Goal: Task Accomplishment & Management: Complete application form

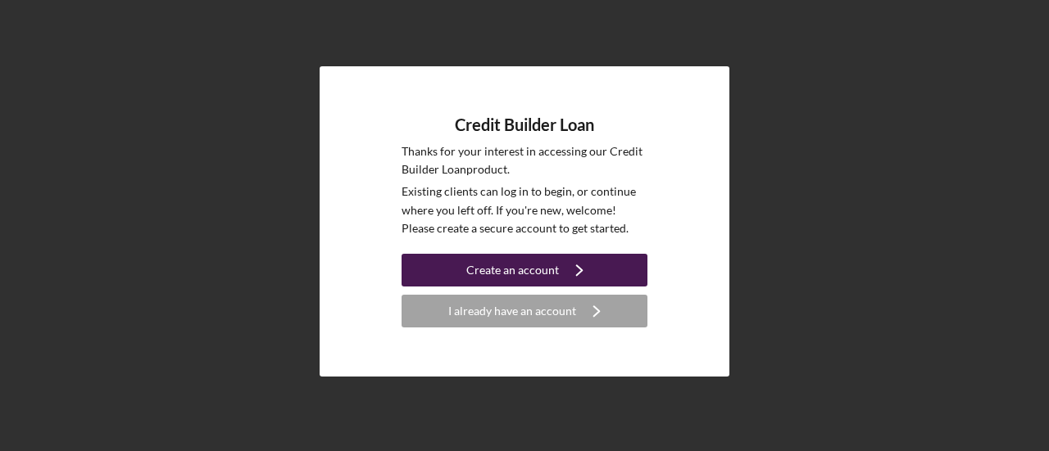
click at [585, 269] on button "Create an account Icon/Navigate" at bounding box center [524, 270] width 246 height 33
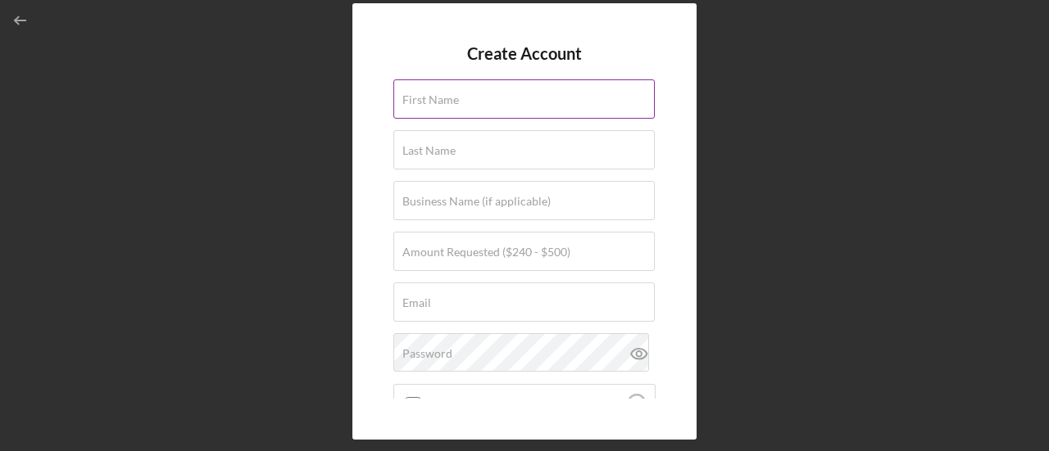
click at [481, 95] on div "First Name" at bounding box center [524, 99] width 262 height 41
type input "[GEOGRAPHIC_DATA]"
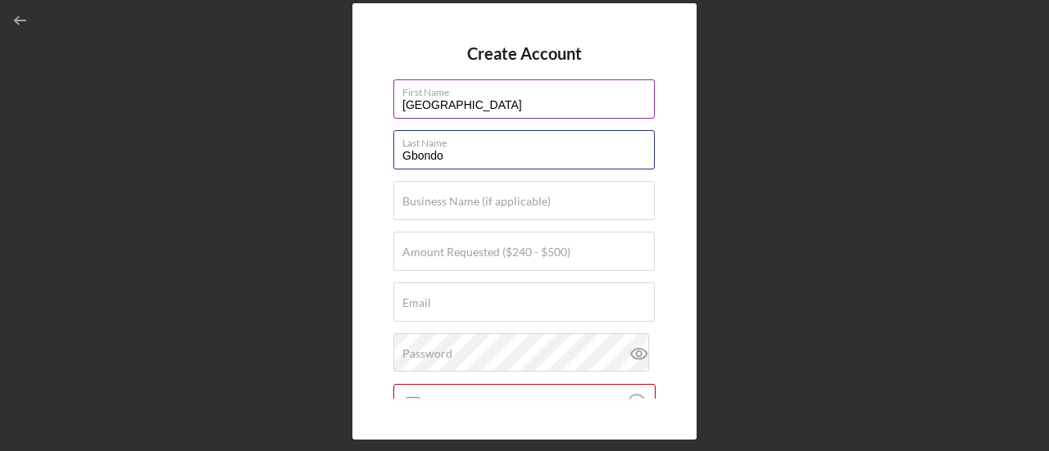
type input "Gbondo"
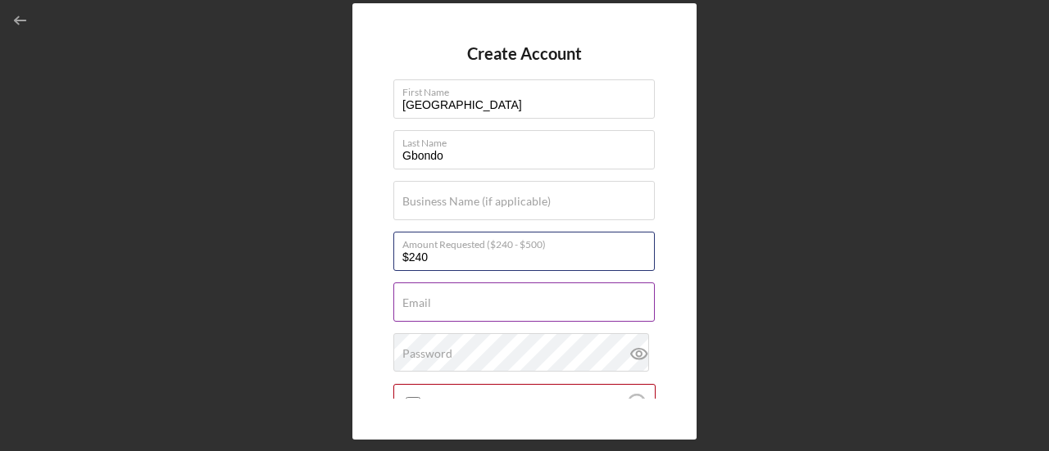
type input "$240"
click at [456, 297] on div "Email Required" at bounding box center [524, 303] width 262 height 41
click at [585, 307] on input "Email" at bounding box center [523, 302] width 261 height 39
click at [559, 302] on input "Email" at bounding box center [523, 302] width 261 height 39
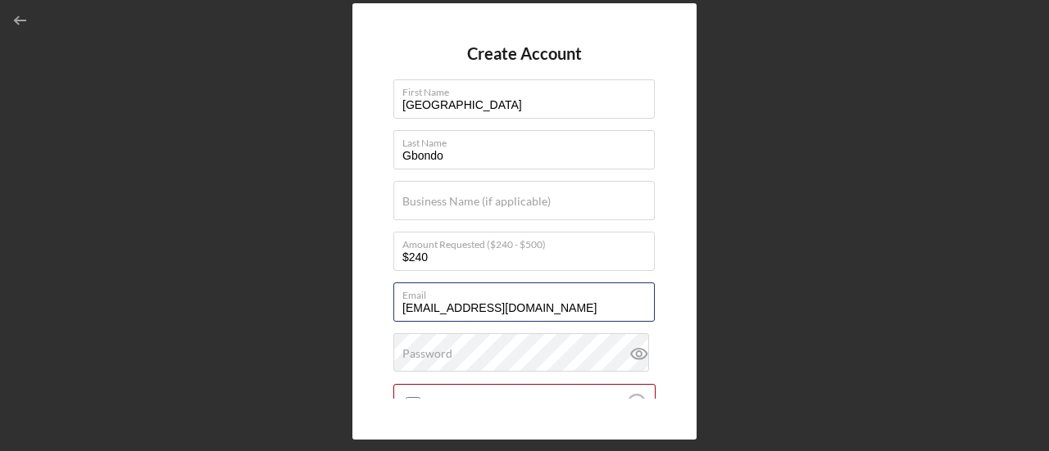
type input "[EMAIL_ADDRESS][DOMAIN_NAME]"
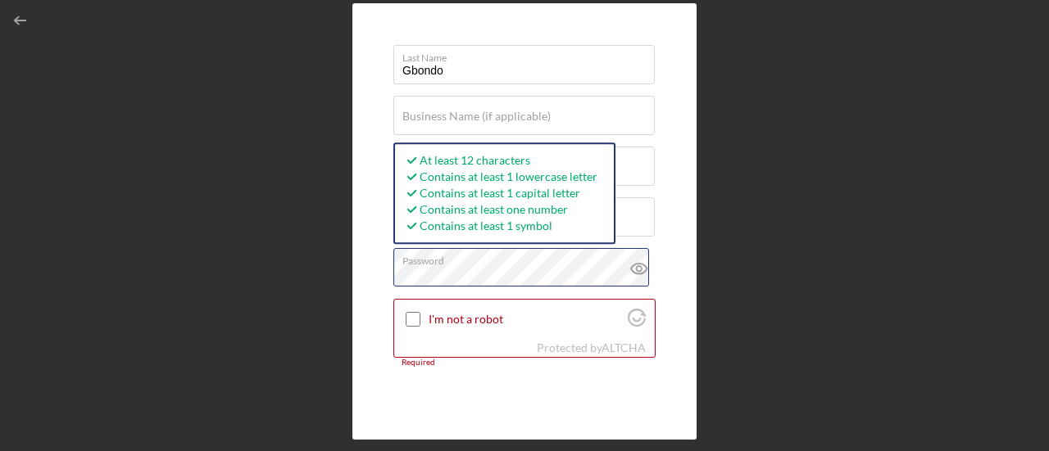
scroll to position [87, 0]
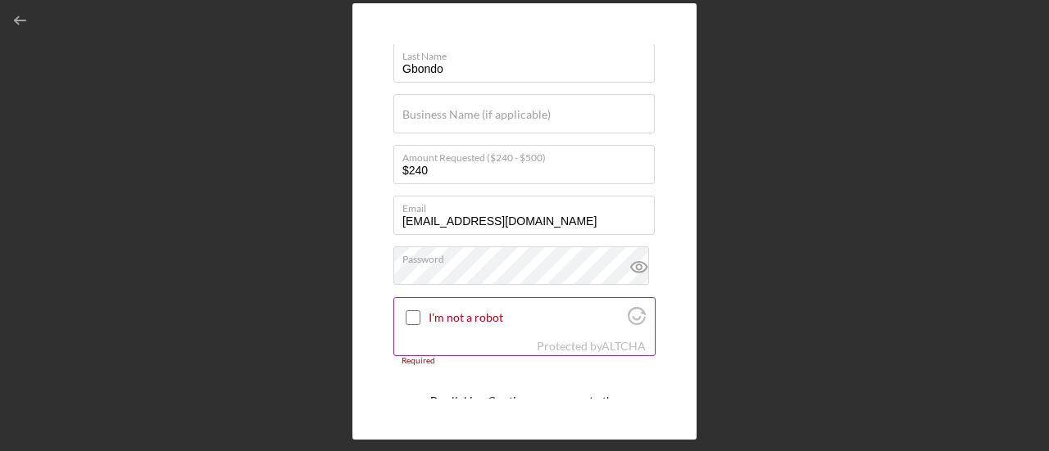
click at [411, 315] on input "I'm not a robot" at bounding box center [413, 317] width 15 height 15
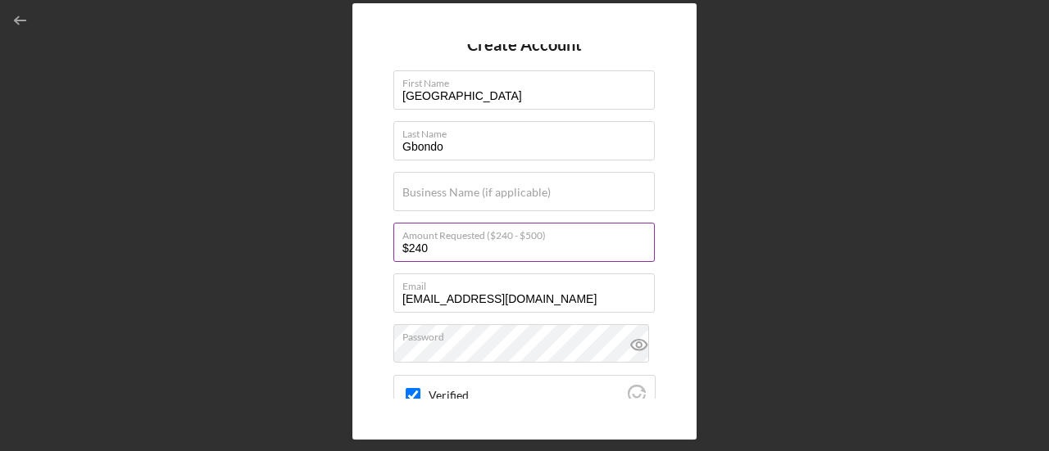
scroll to position [10, 0]
checkbox input "true"
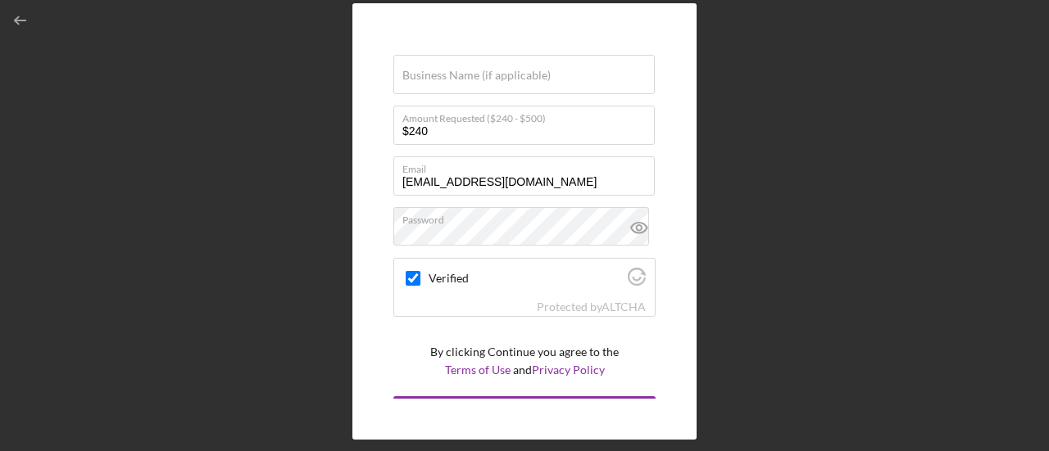
scroll to position [155, 0]
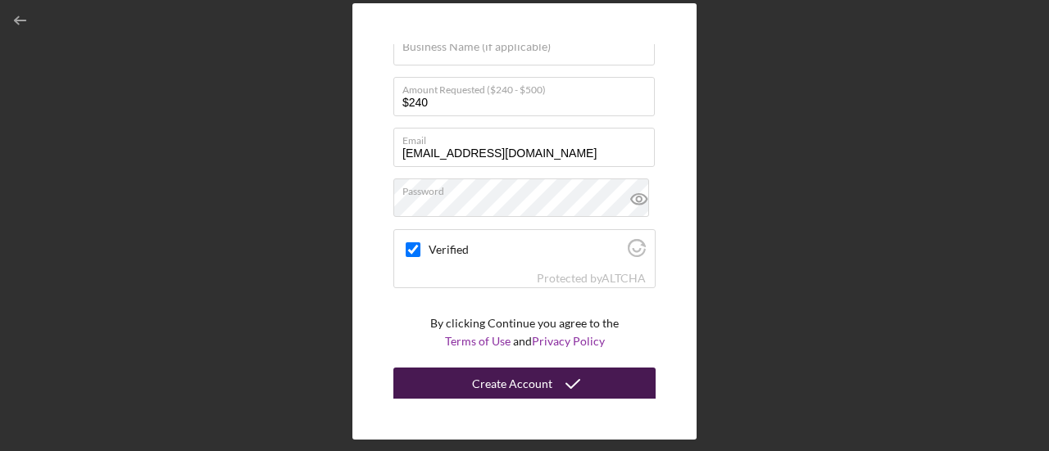
click at [585, 362] on button "Create Account" at bounding box center [524, 384] width 262 height 33
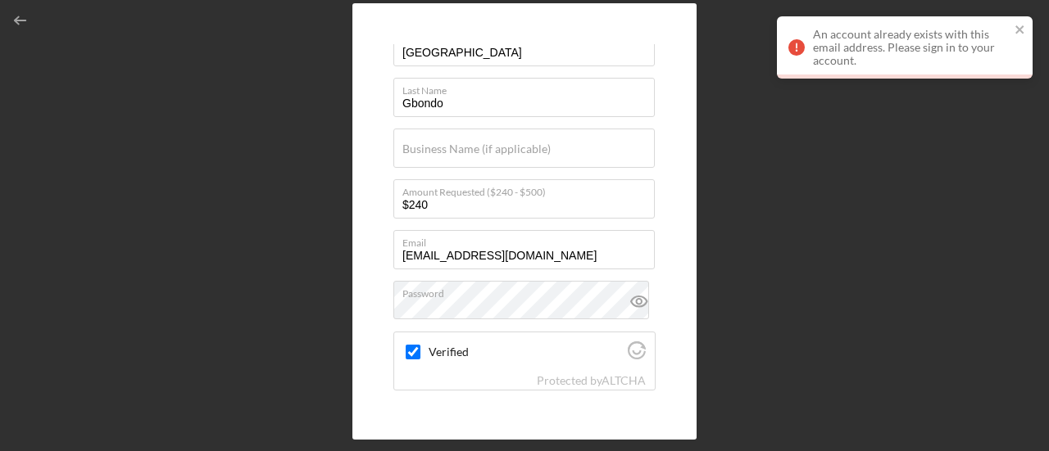
scroll to position [55, 0]
click at [585, 29] on icon "close" at bounding box center [1019, 29] width 11 height 13
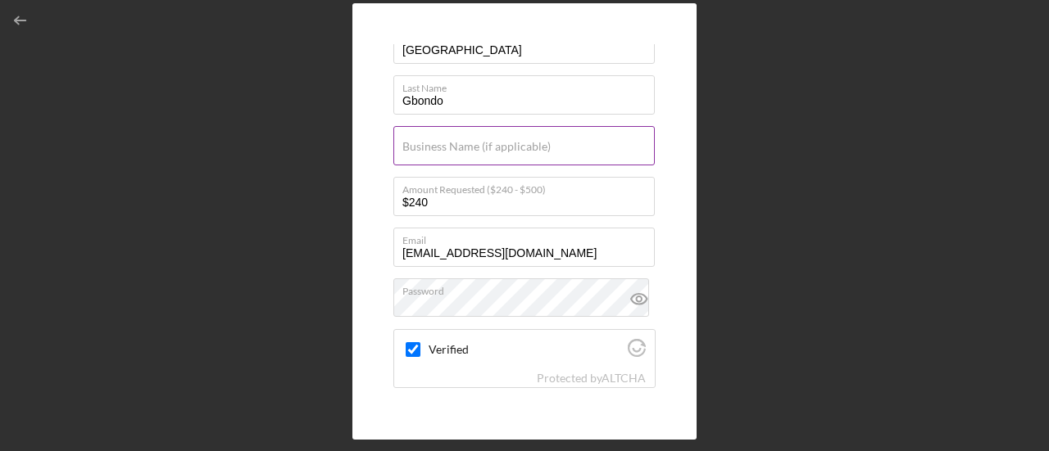
scroll to position [0, 0]
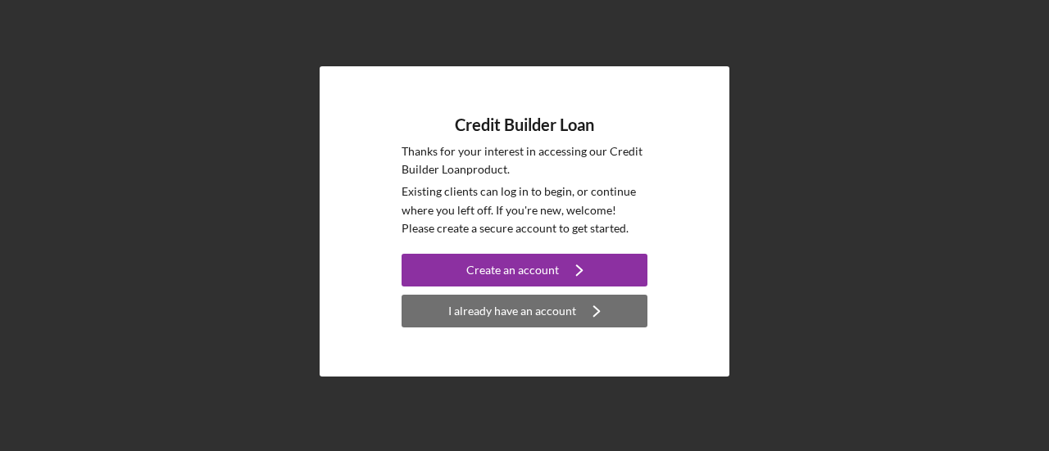
click at [420, 316] on button "I already have an account Icon/Navigate" at bounding box center [524, 311] width 246 height 33
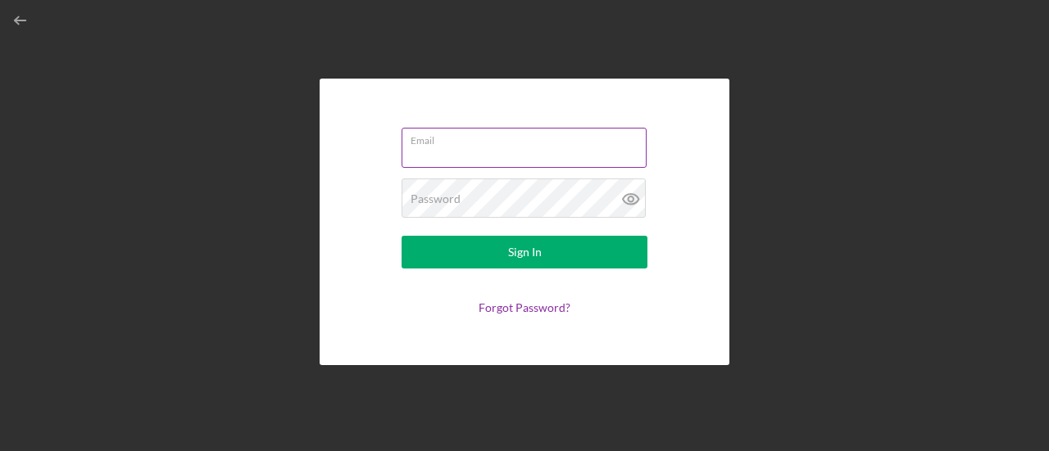
click at [565, 156] on input "Email" at bounding box center [523, 147] width 245 height 39
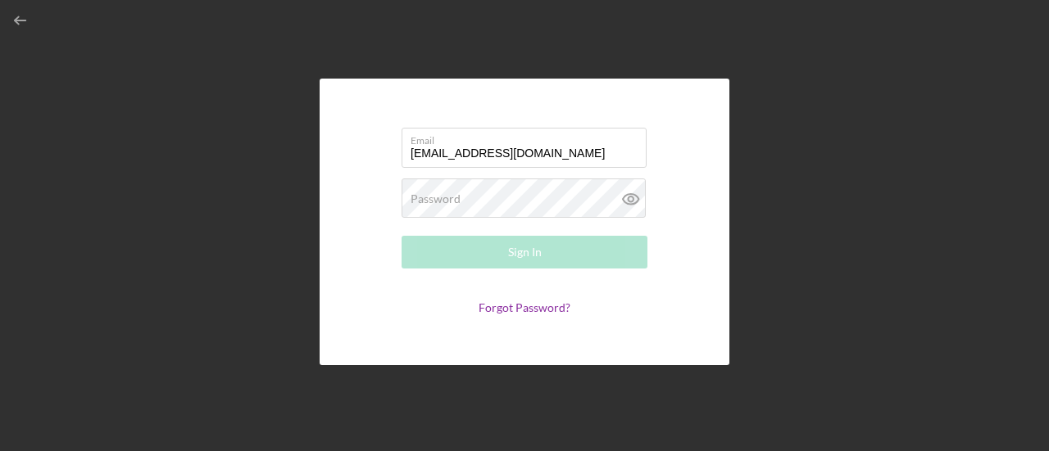
type input "[EMAIL_ADDRESS][DOMAIN_NAME]"
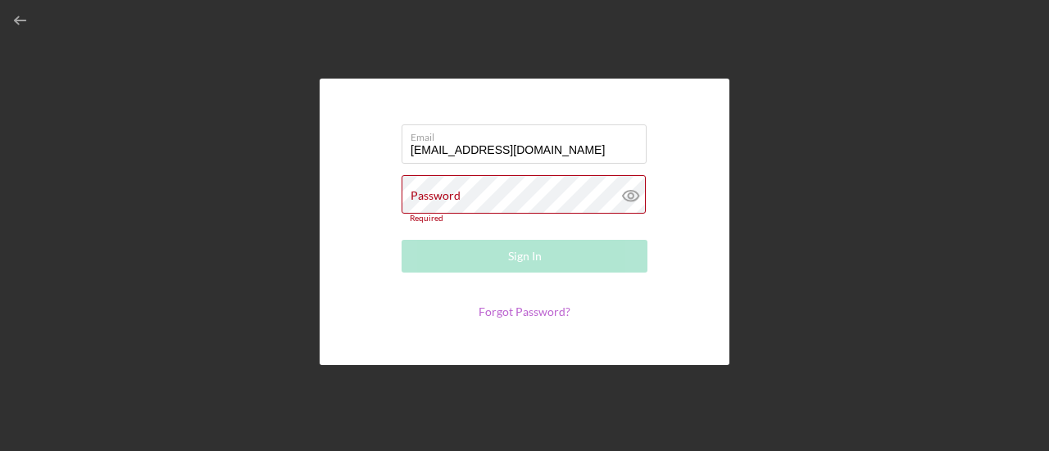
click at [486, 307] on link "Forgot Password?" at bounding box center [524, 312] width 92 height 14
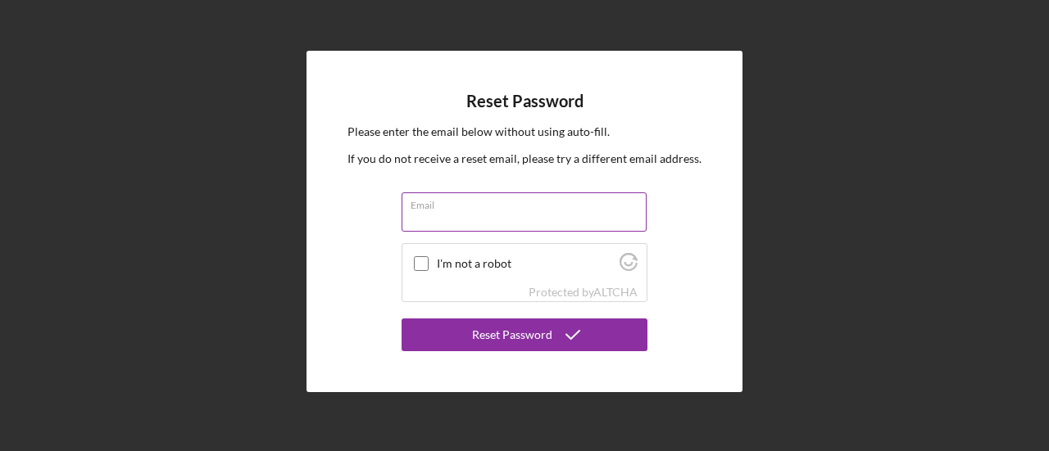
click at [490, 219] on input "Email" at bounding box center [523, 212] width 245 height 39
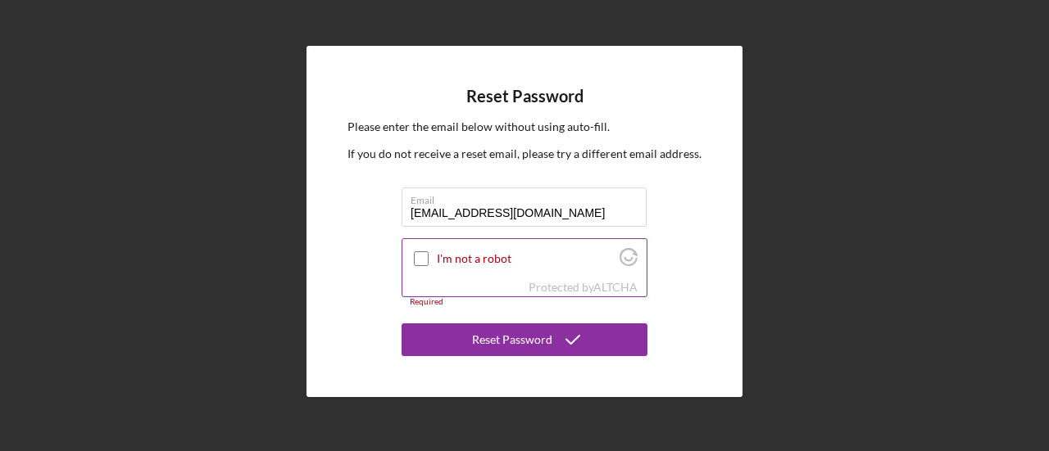
type input "[EMAIL_ADDRESS][DOMAIN_NAME]"
click at [419, 260] on input "I'm not a robot" at bounding box center [421, 259] width 15 height 15
checkbox input "true"
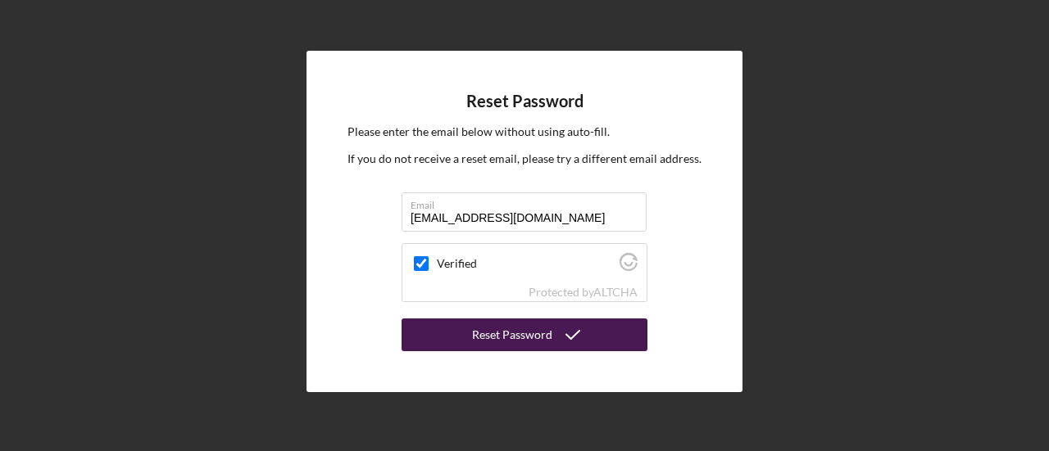
click at [585, 341] on button "Reset Password" at bounding box center [524, 335] width 246 height 33
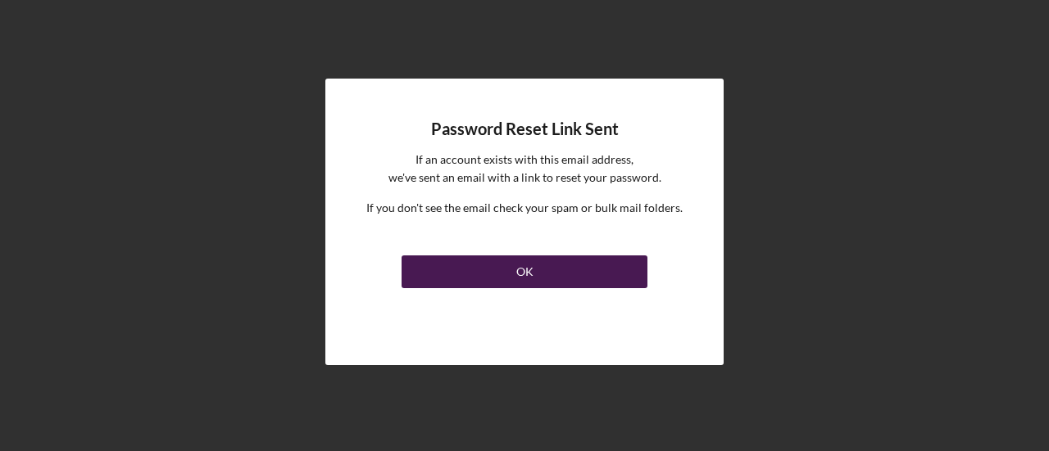
click at [563, 278] on button "OK" at bounding box center [524, 272] width 246 height 33
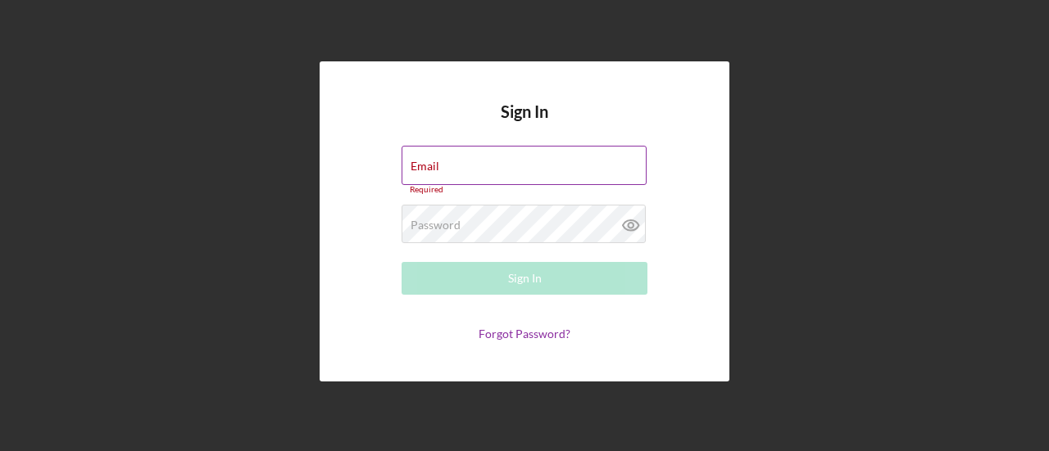
click at [585, 163] on div "Email Required" at bounding box center [524, 170] width 246 height 49
drag, startPoint x: 592, startPoint y: 163, endPoint x: 526, endPoint y: 166, distance: 66.4
click at [526, 166] on input "Email" at bounding box center [523, 165] width 245 height 39
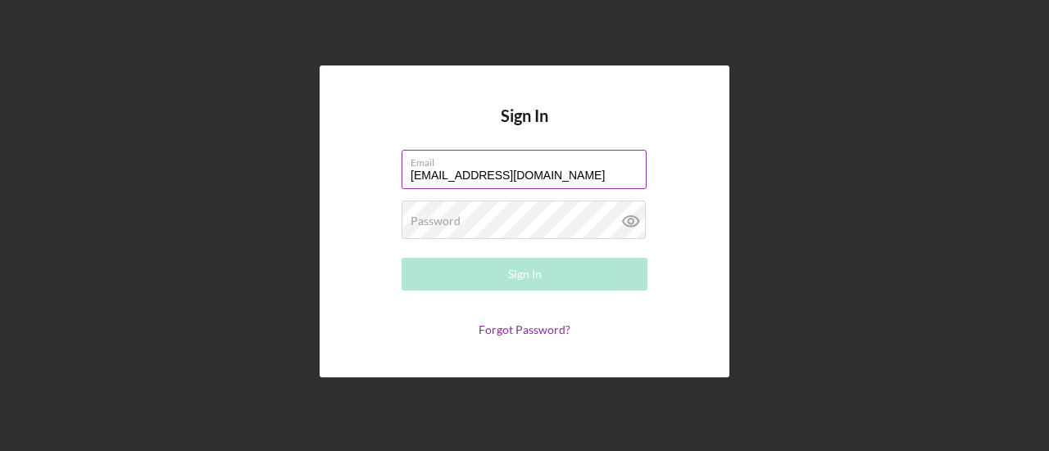
type input "[EMAIL_ADDRESS][DOMAIN_NAME]"
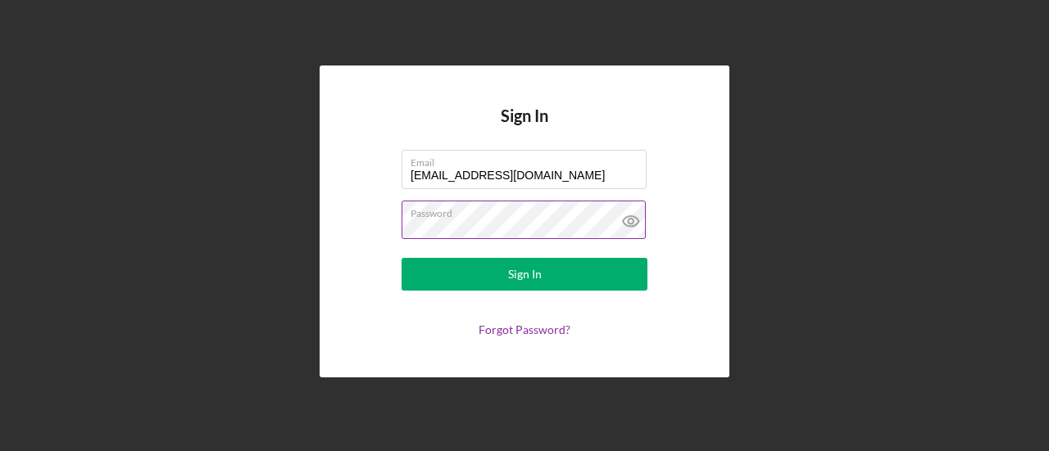
click at [585, 217] on icon at bounding box center [630, 221] width 41 height 41
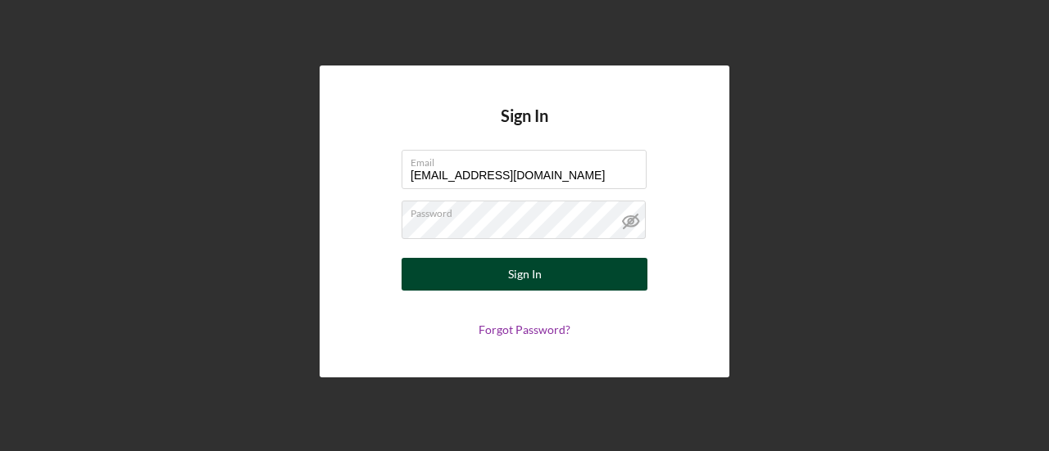
click at [582, 276] on button "Sign In" at bounding box center [524, 274] width 246 height 33
